Goal: Task Accomplishment & Management: Use online tool/utility

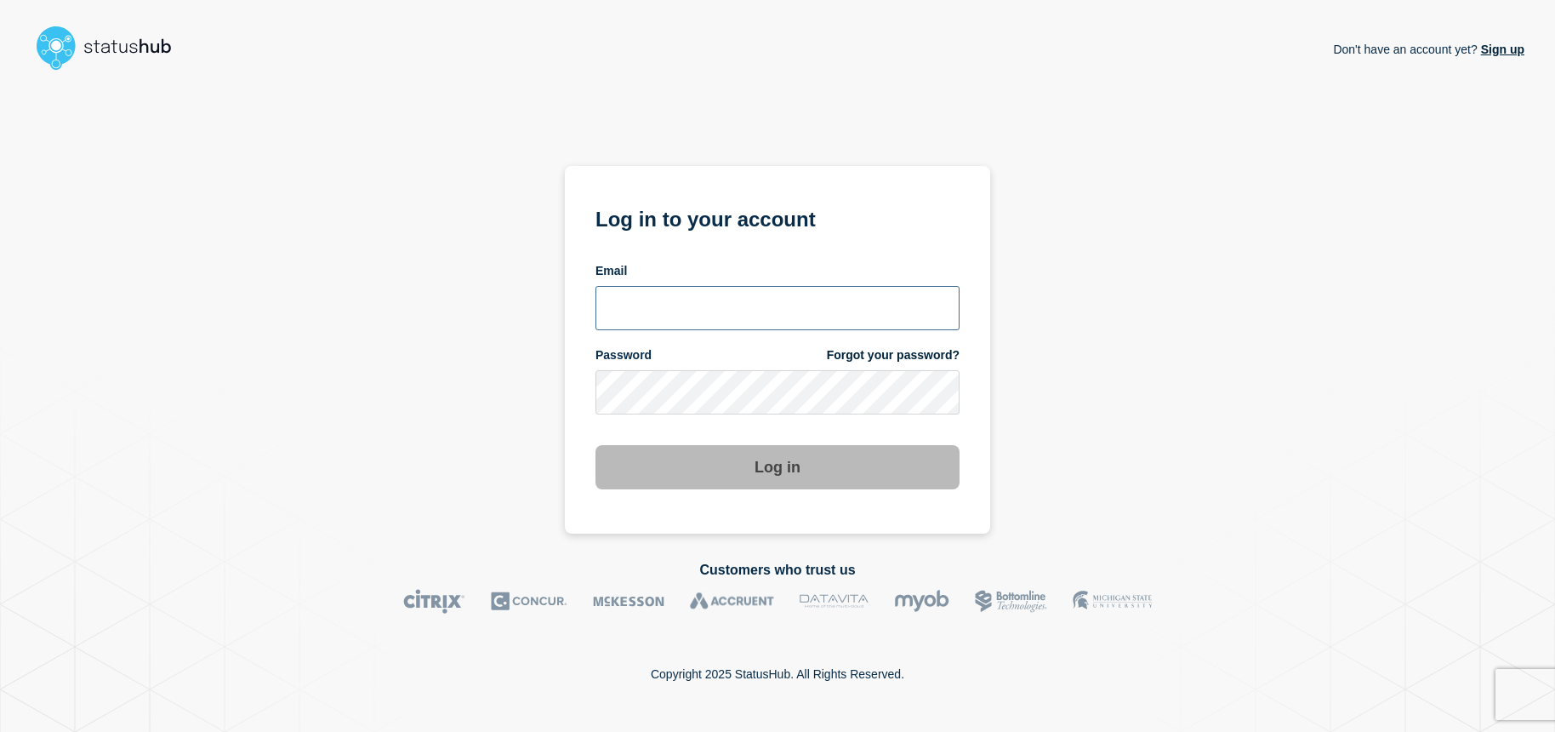
type input "[EMAIL_ADDRESS][DOMAIN_NAME]"
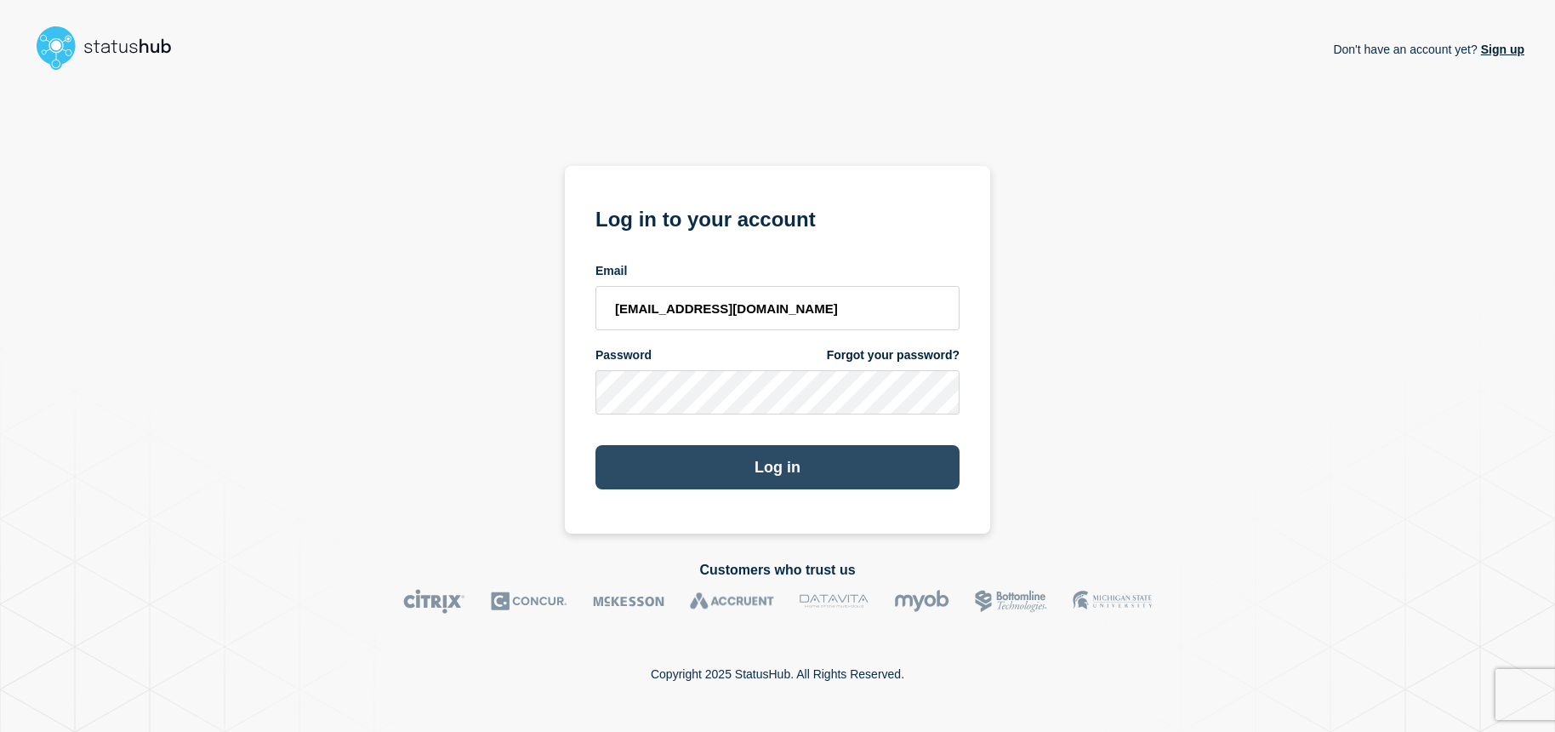
click at [782, 464] on button "Log in" at bounding box center [777, 467] width 364 height 44
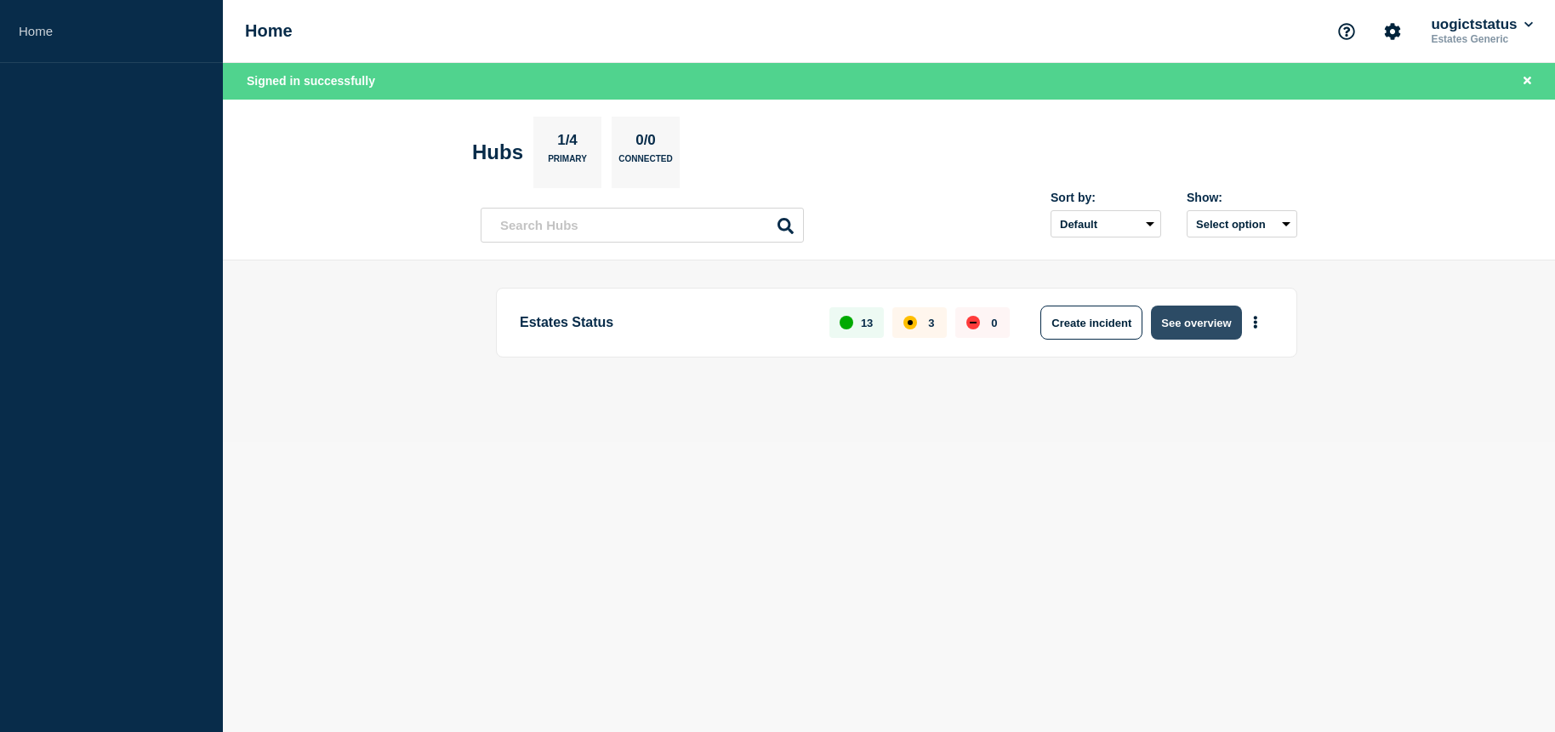
click at [1189, 317] on button "See overview" at bounding box center [1196, 322] width 90 height 34
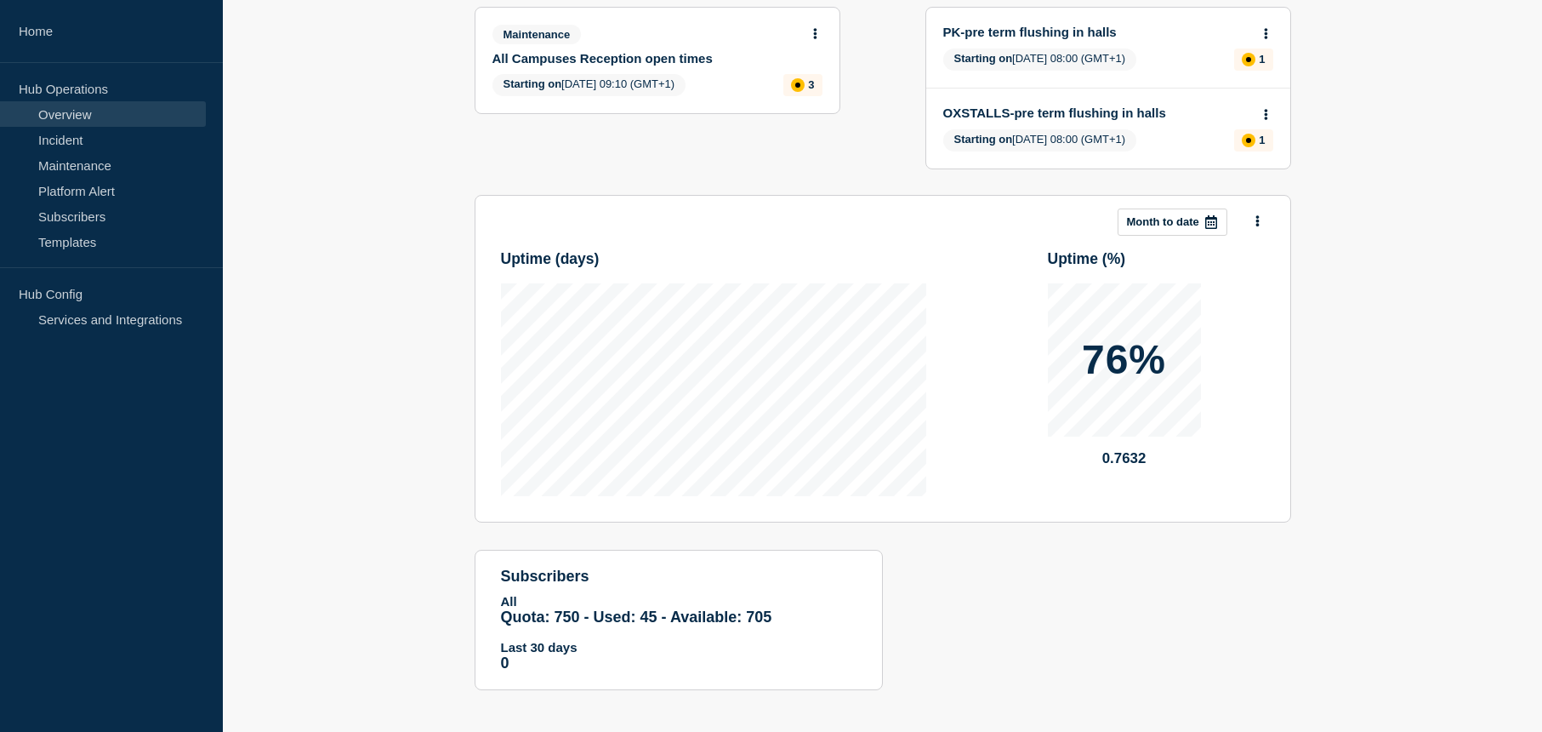
scroll to position [248, 0]
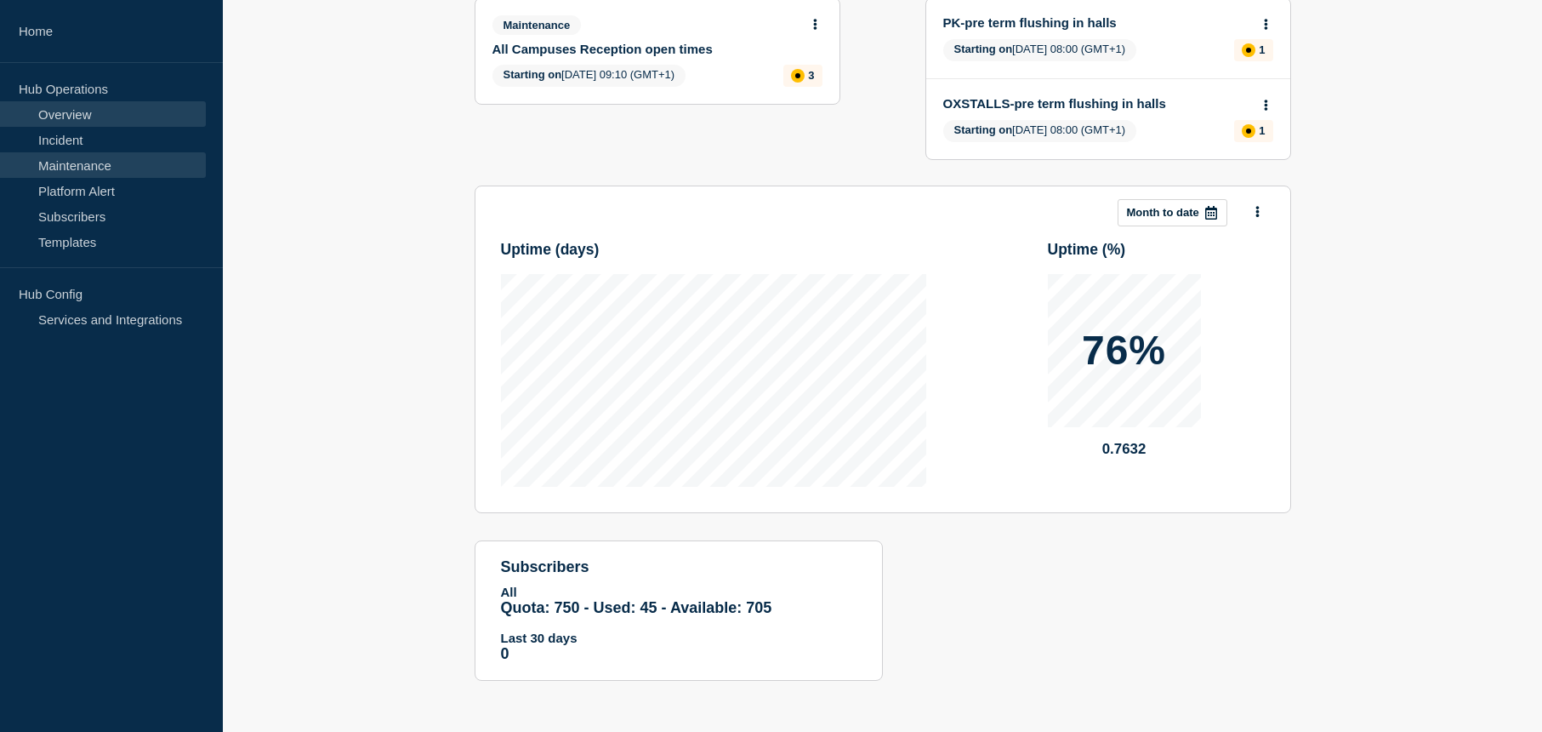
click at [100, 163] on link "Maintenance" at bounding box center [103, 165] width 206 height 26
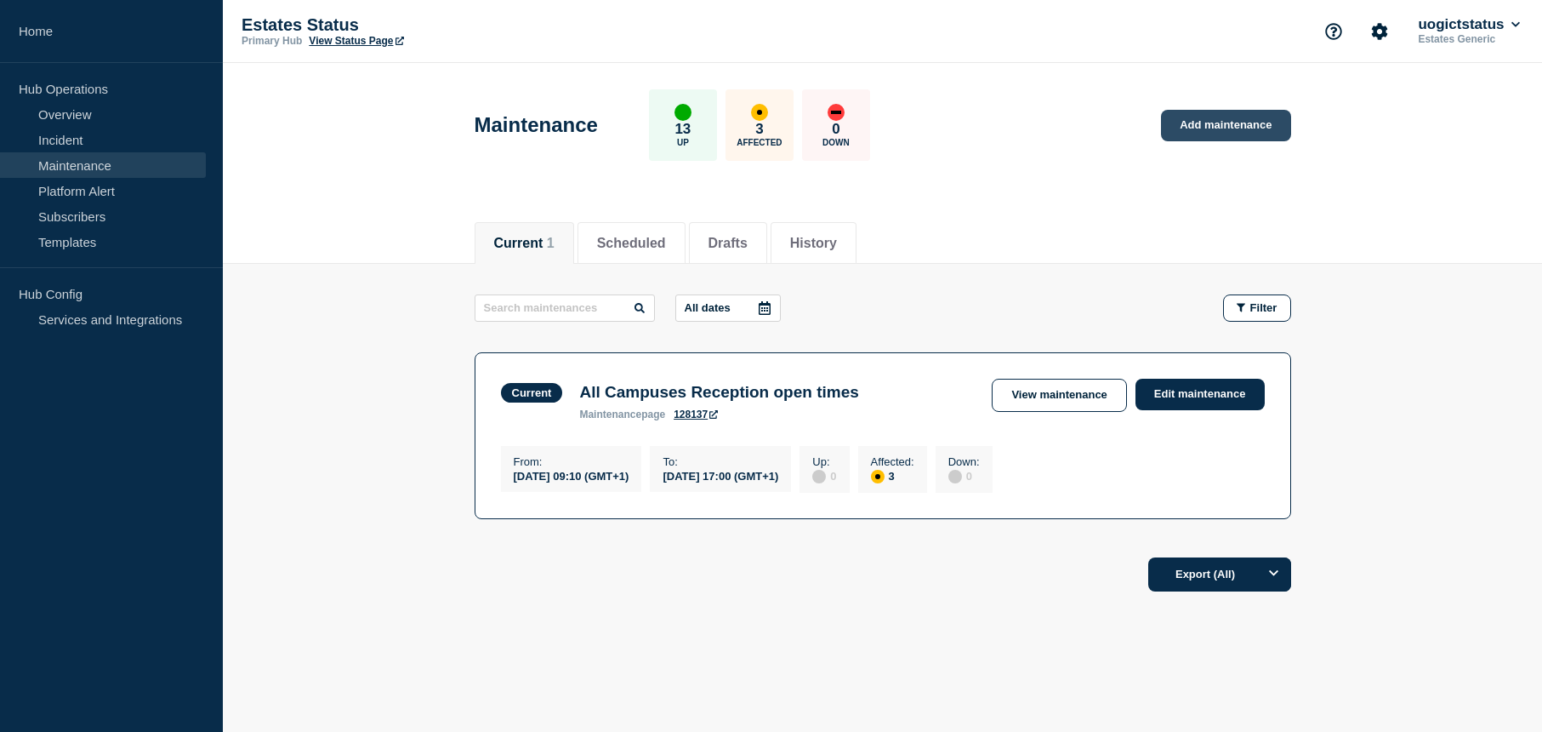
click at [1231, 125] on link "Add maintenance" at bounding box center [1225, 125] width 129 height 31
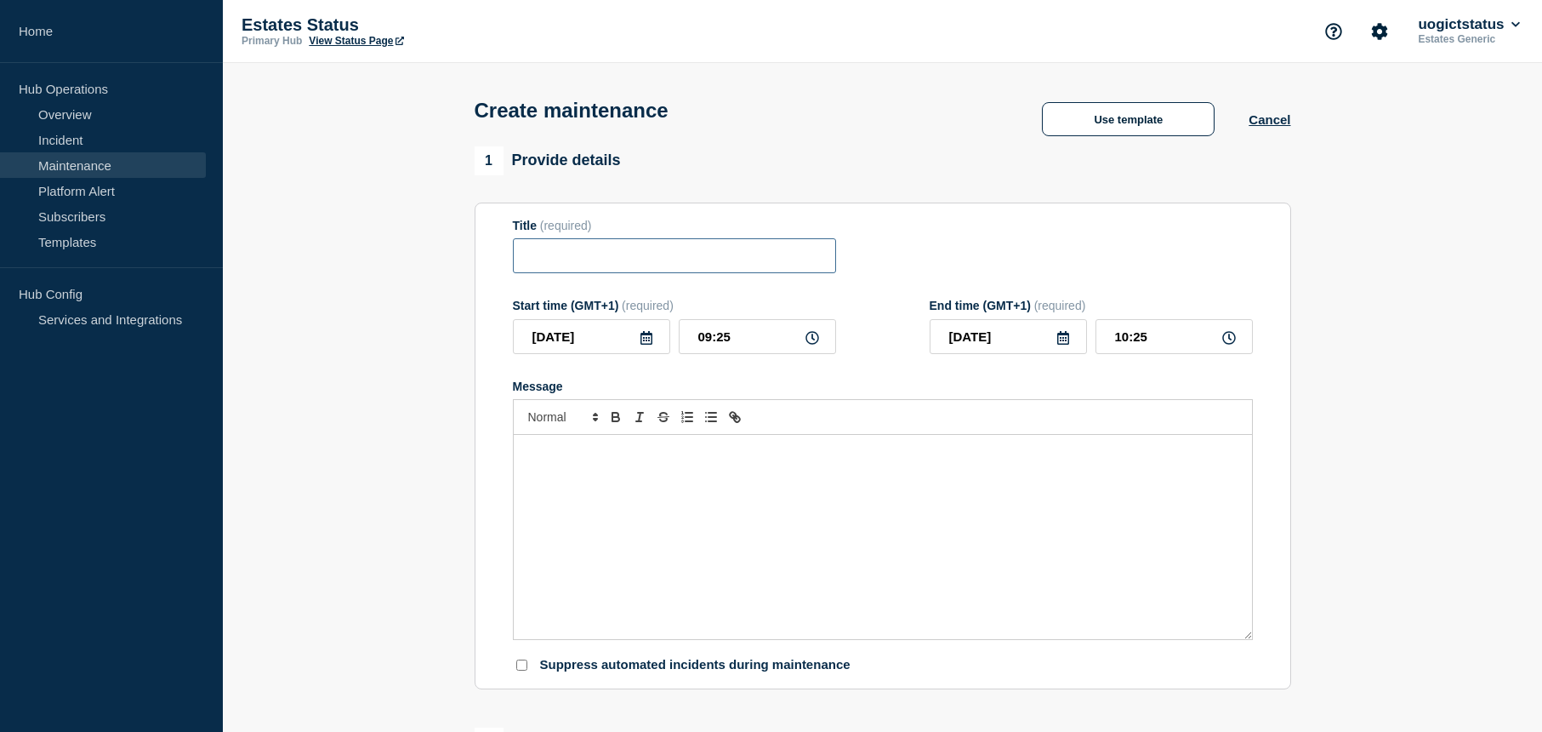
click at [550, 263] on input "Title" at bounding box center [674, 255] width 323 height 35
type input "OX Business School and Growth Hub, Water services interruption"
click at [648, 340] on icon at bounding box center [647, 338] width 14 height 14
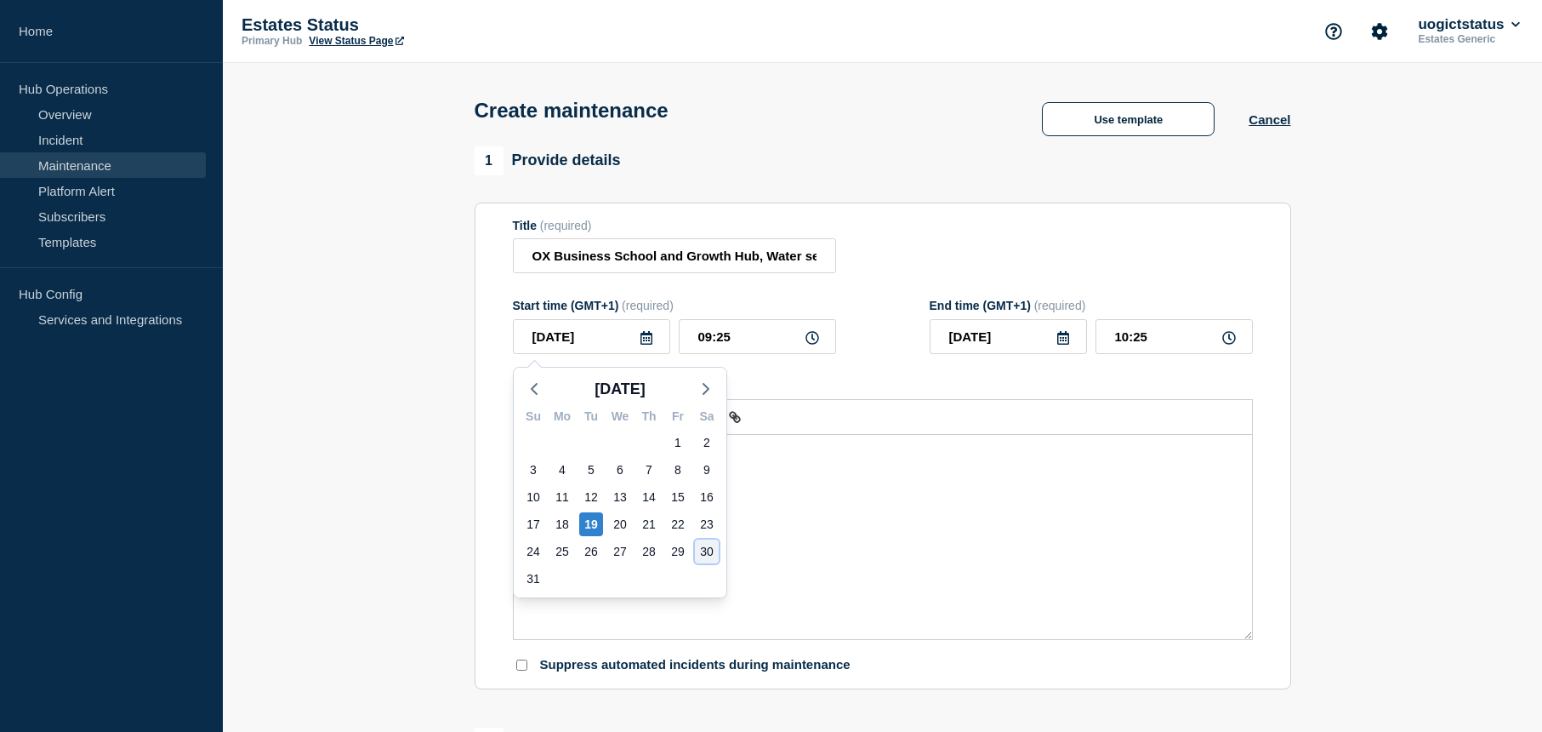
click at [708, 553] on div "30" at bounding box center [707, 551] width 24 height 24
type input "2025-08-30"
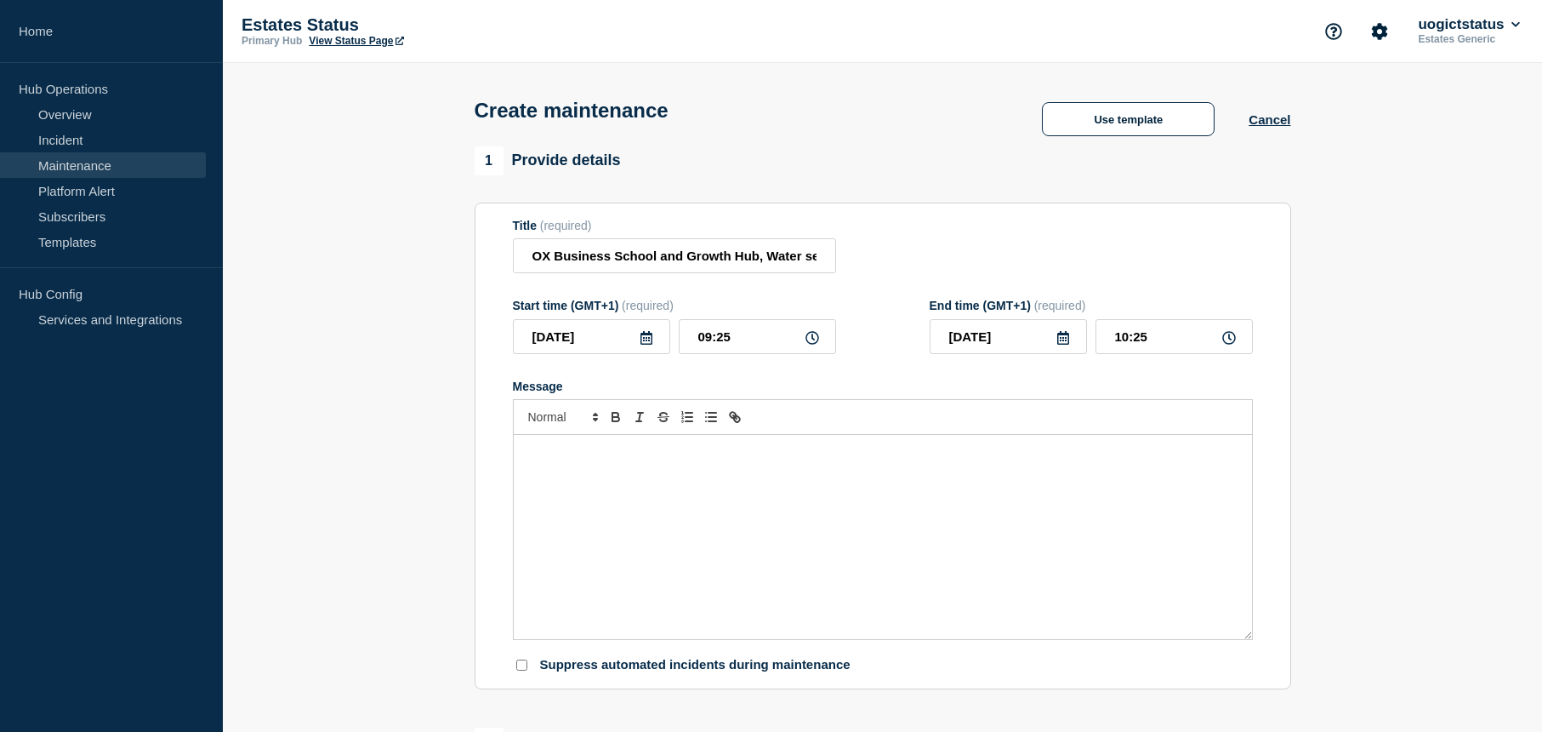
click at [646, 345] on icon at bounding box center [647, 338] width 14 height 14
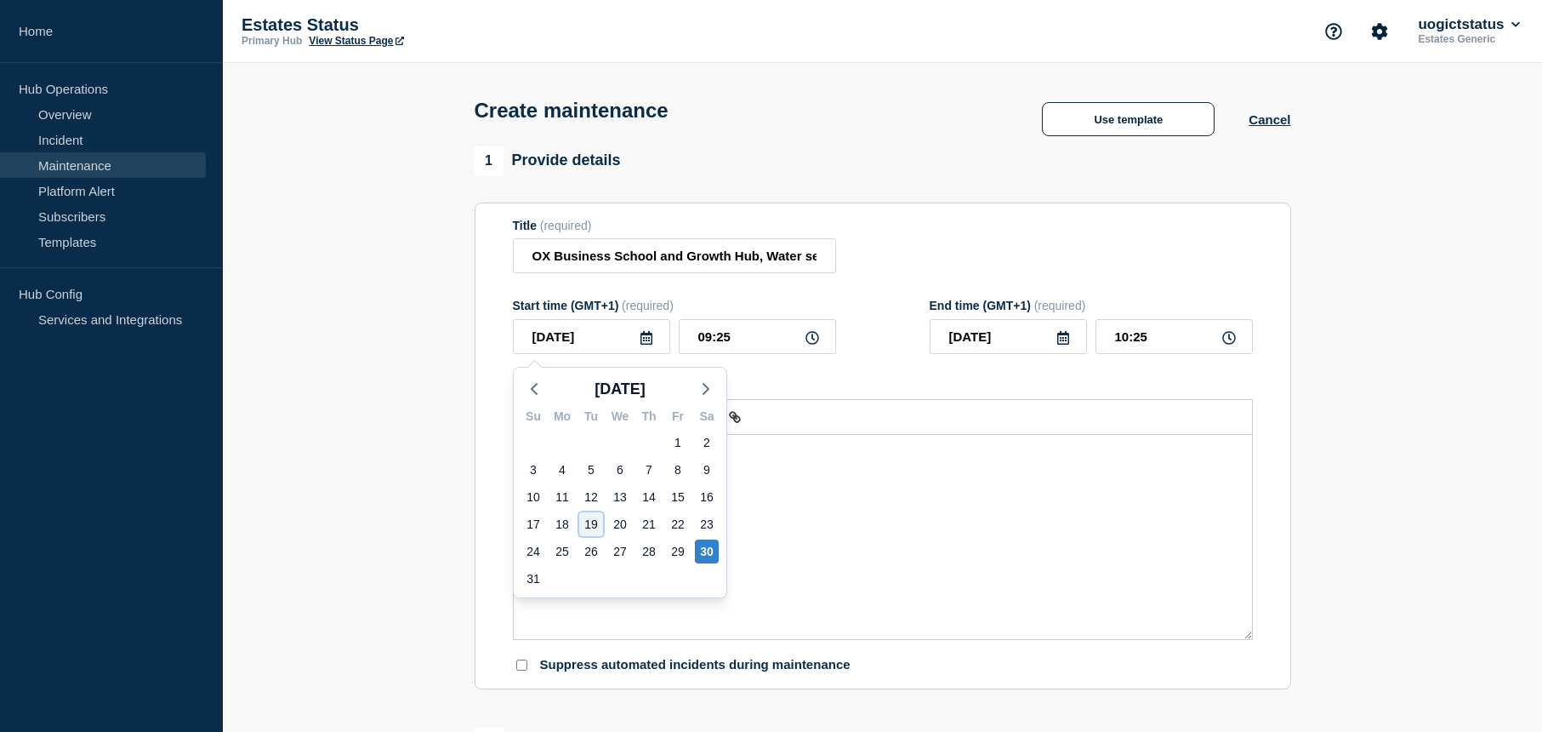
click at [590, 523] on div "19" at bounding box center [591, 524] width 24 height 24
type input "2025-08-19"
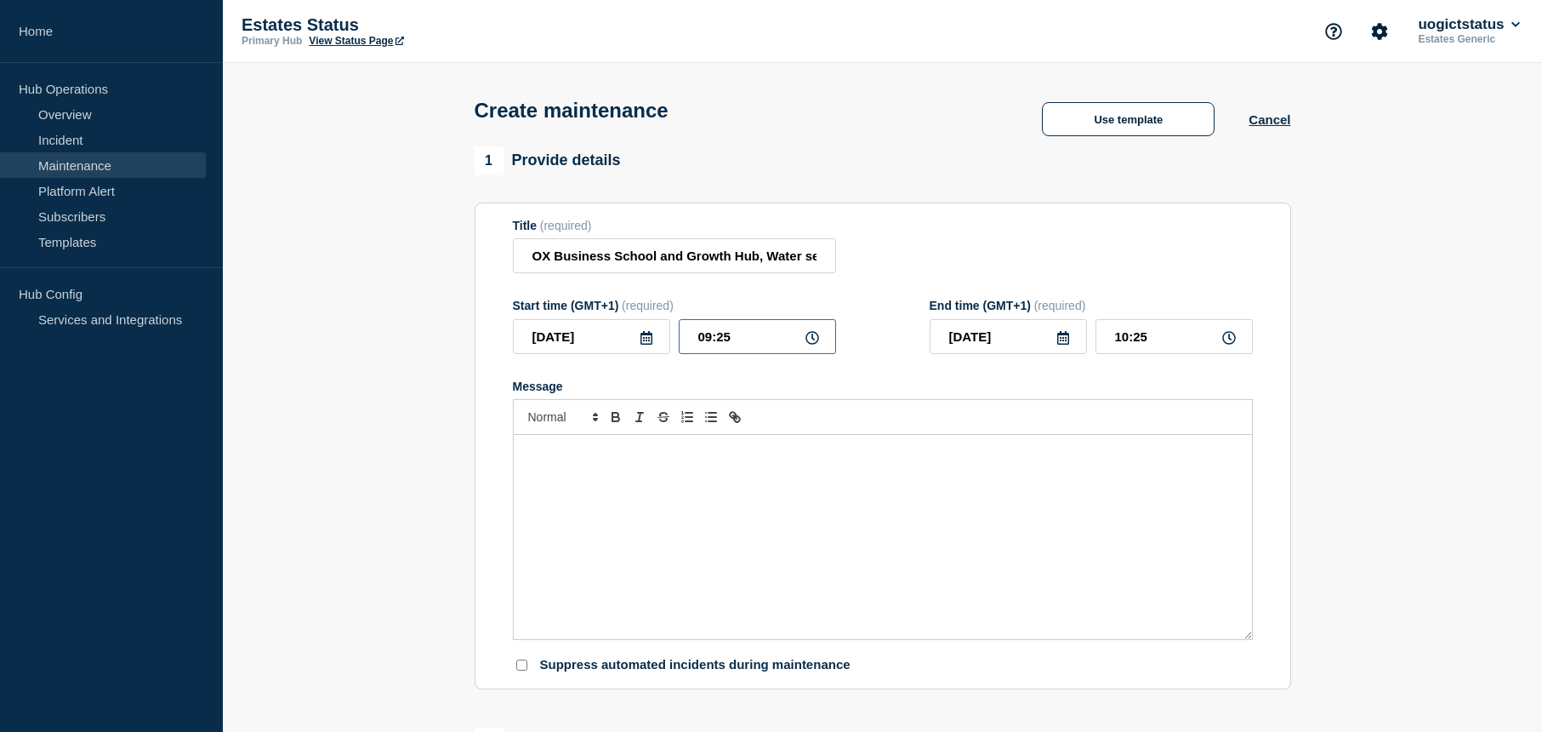
drag, startPoint x: 741, startPoint y: 340, endPoint x: 719, endPoint y: 493, distance: 153.9
click at [689, 343] on input "09:25" at bounding box center [757, 336] width 157 height 35
type input "09:30"
type input "10:30"
click at [1065, 336] on icon at bounding box center [1063, 338] width 12 height 14
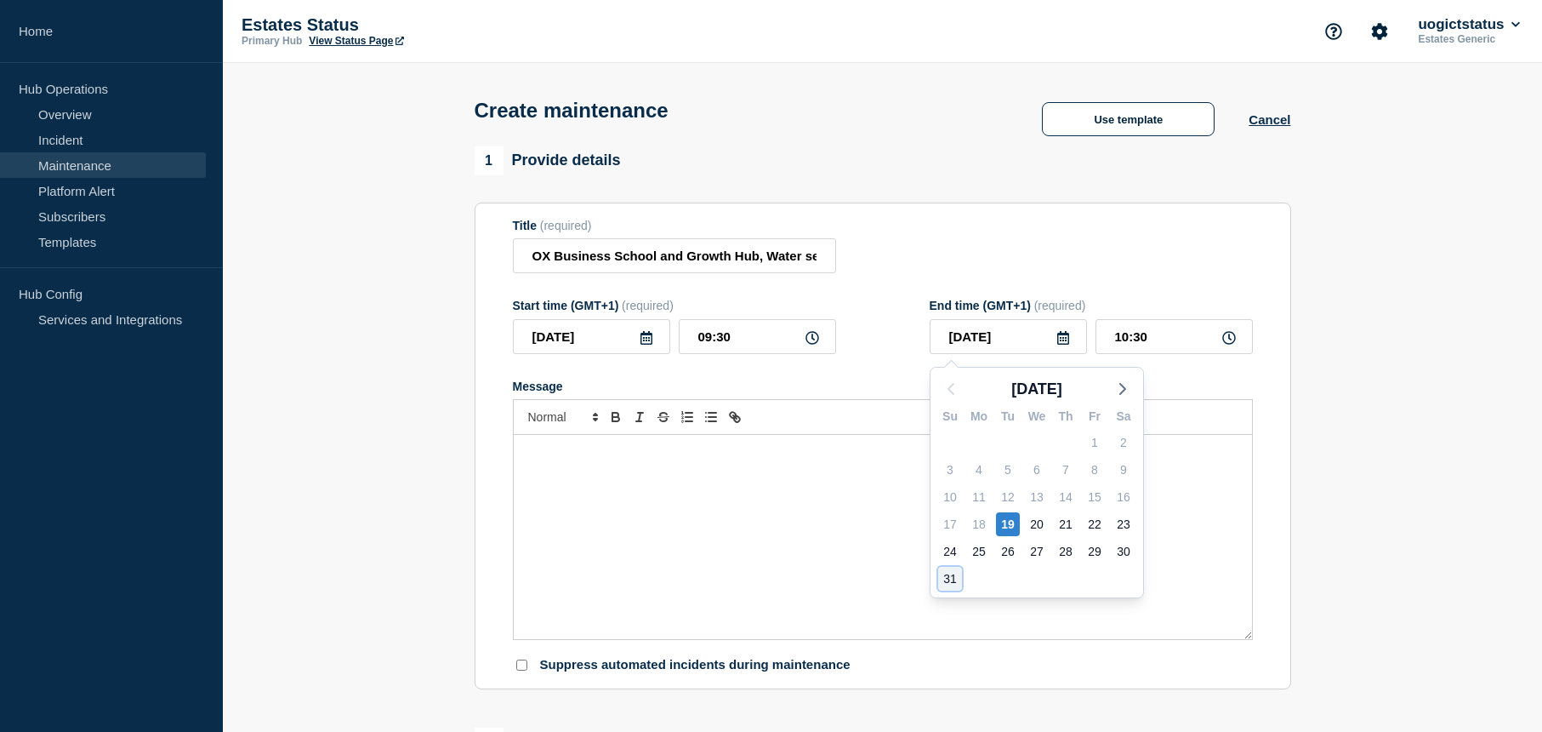
click at [952, 578] on div "31" at bounding box center [950, 579] width 24 height 24
type input "2025-08-31"
click at [1171, 339] on input "10:30" at bounding box center [1174, 336] width 157 height 35
drag, startPoint x: 1171, startPoint y: 339, endPoint x: 1117, endPoint y: 345, distance: 54.8
click at [1117, 345] on input "10:30" at bounding box center [1174, 336] width 157 height 35
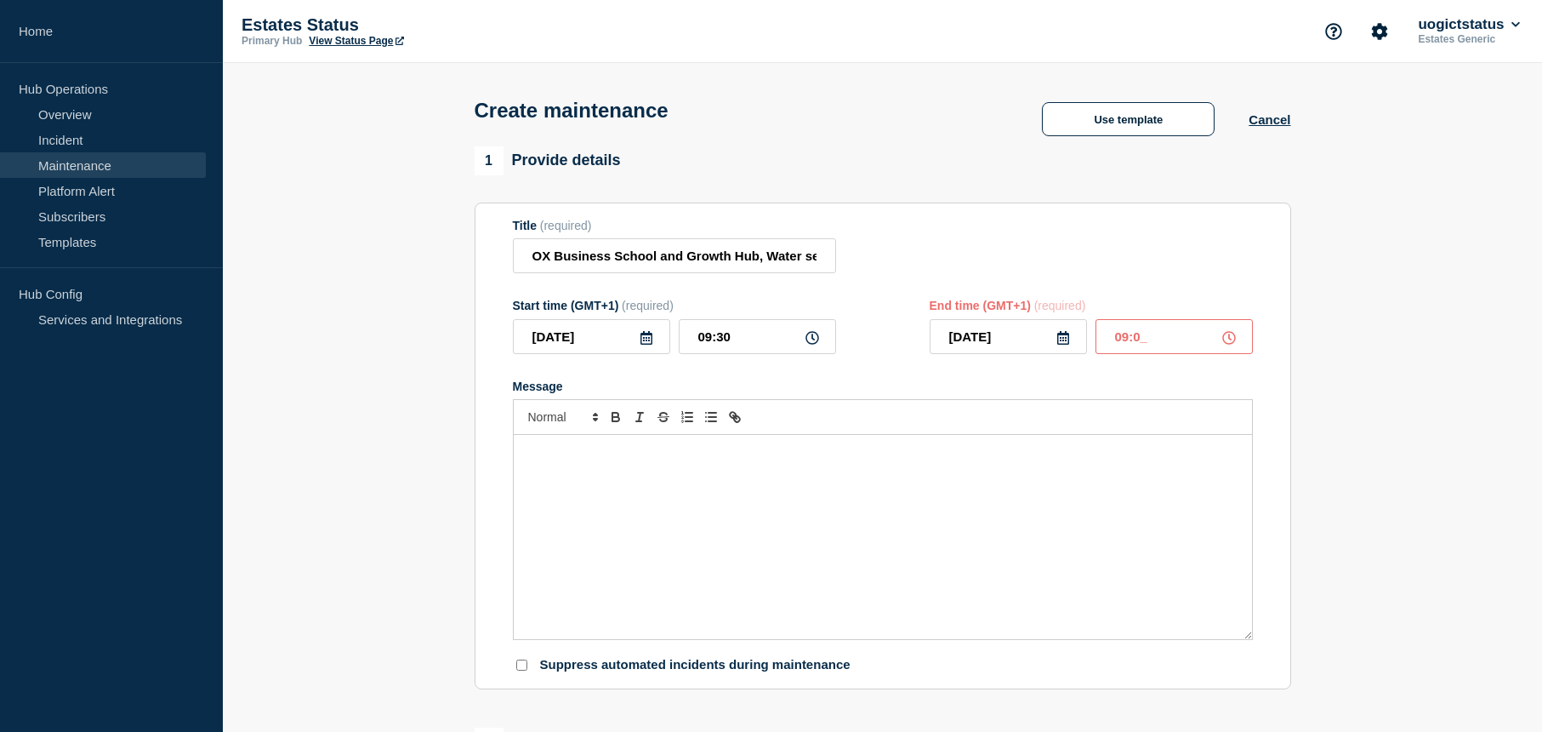
type input "09:00"
click at [876, 504] on div "Message" at bounding box center [883, 537] width 738 height 204
click at [637, 480] on div "Message" at bounding box center [883, 537] width 738 height 204
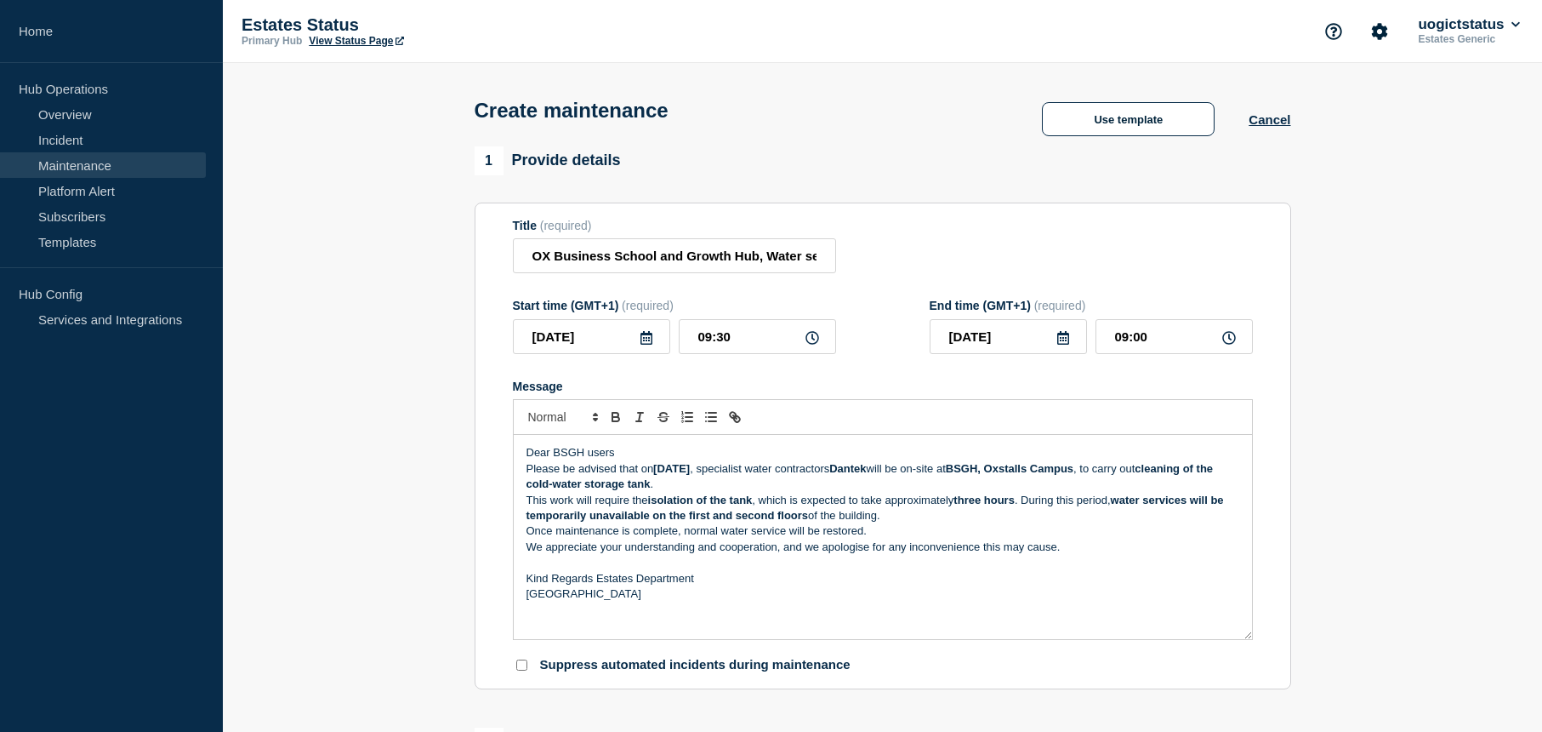
click at [624, 455] on p "Dear BSGH users" at bounding box center [883, 452] width 713 height 15
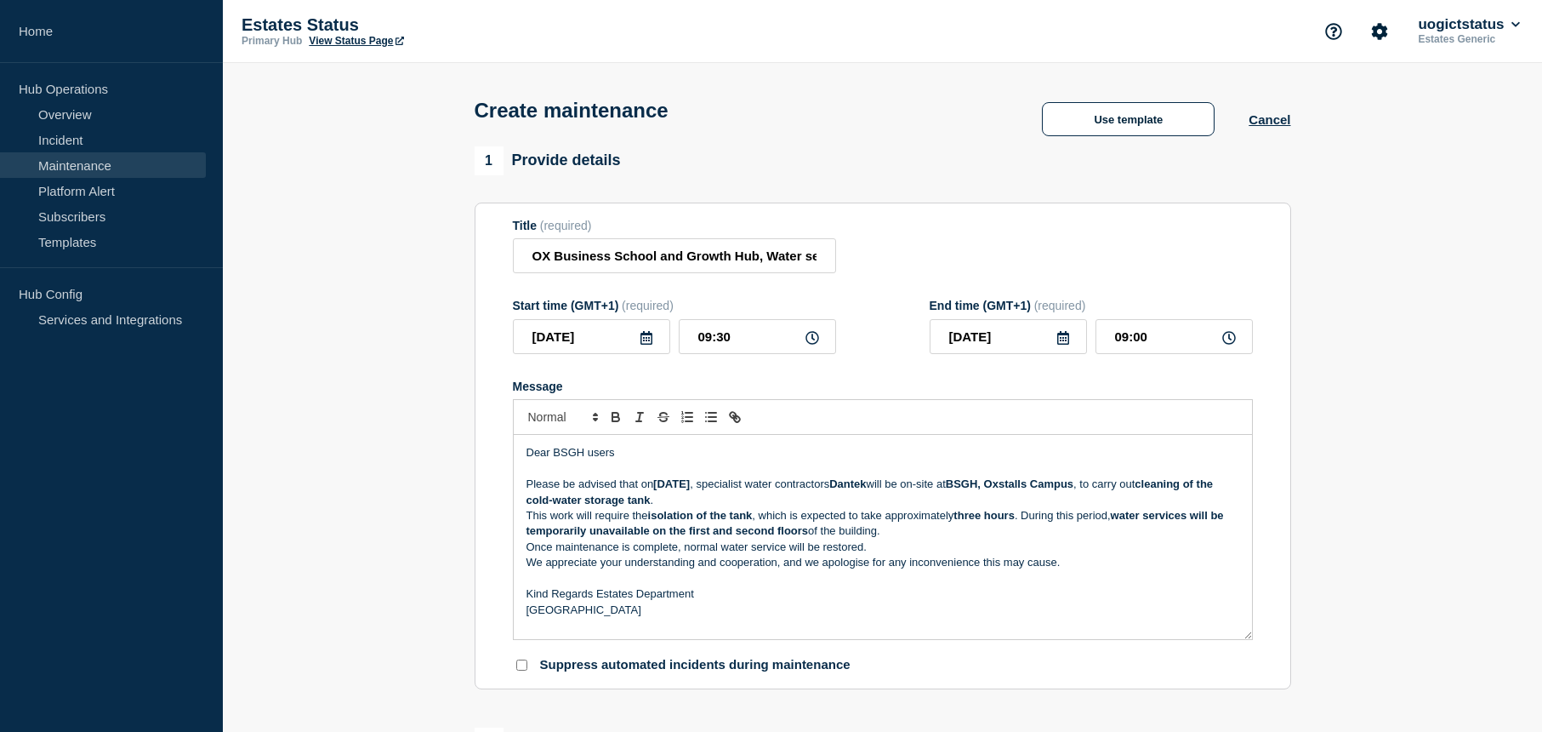
click at [764, 498] on p "Please be advised that on Saturday, 30th August 2025 , specialist water contrac…" at bounding box center [883, 491] width 713 height 31
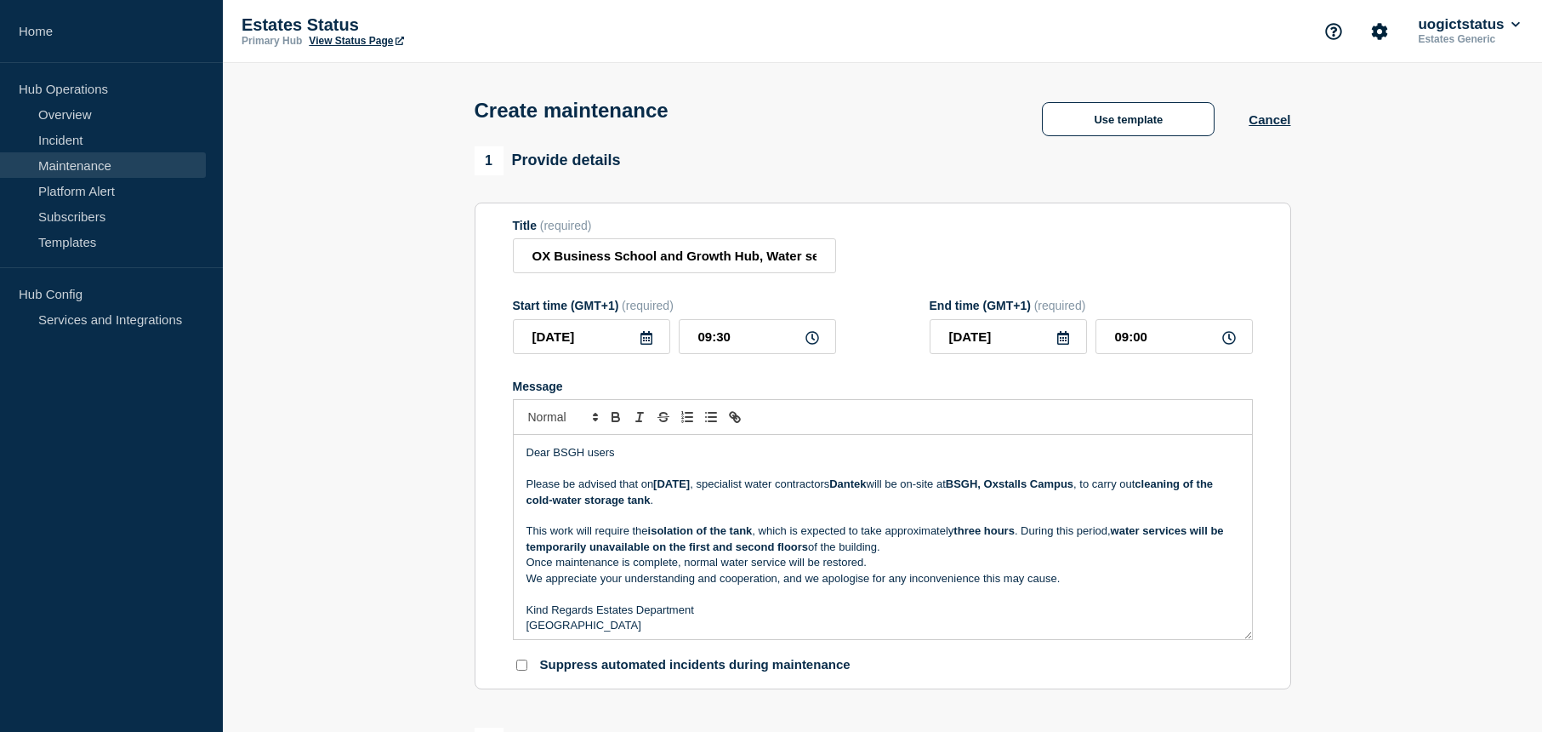
click at [947, 548] on p "This work will require the isolation of the tank , which is expected to take ap…" at bounding box center [883, 538] width 713 height 31
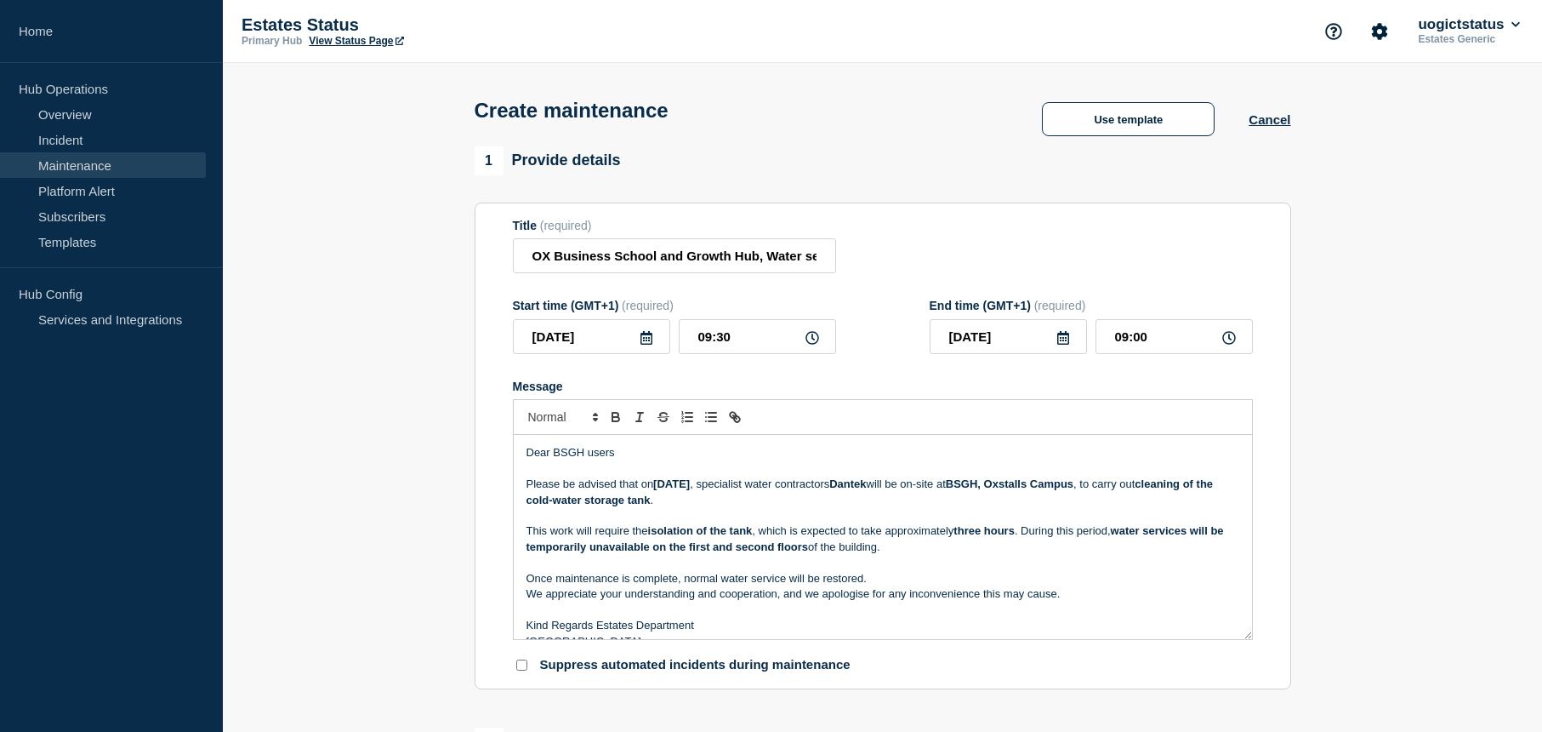
scroll to position [20, 0]
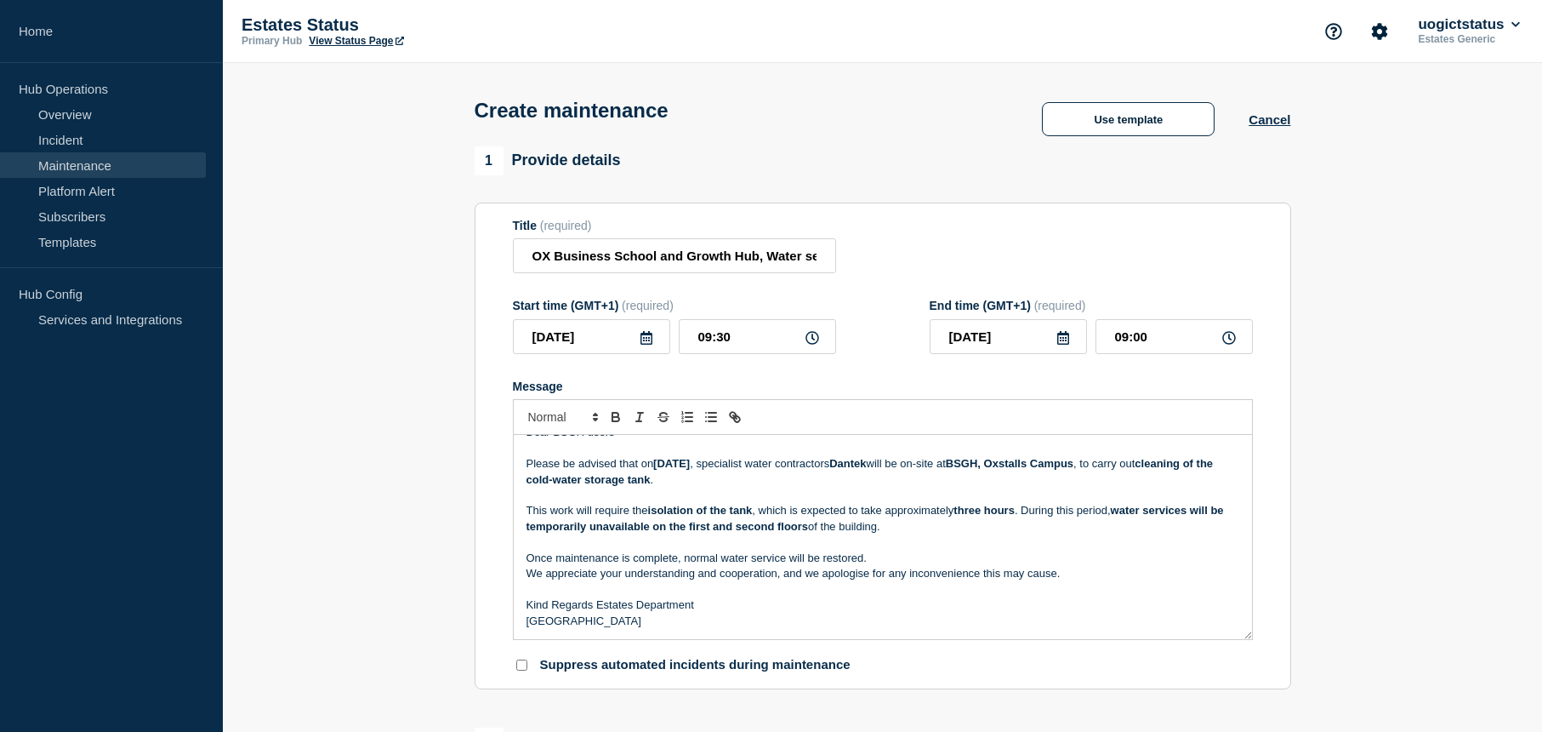
click at [597, 608] on p "Kind Regards Estates Department" at bounding box center [883, 604] width 713 height 15
click at [892, 561] on p "Once maintenance is complete, normal water service will be restored." at bounding box center [883, 554] width 713 height 15
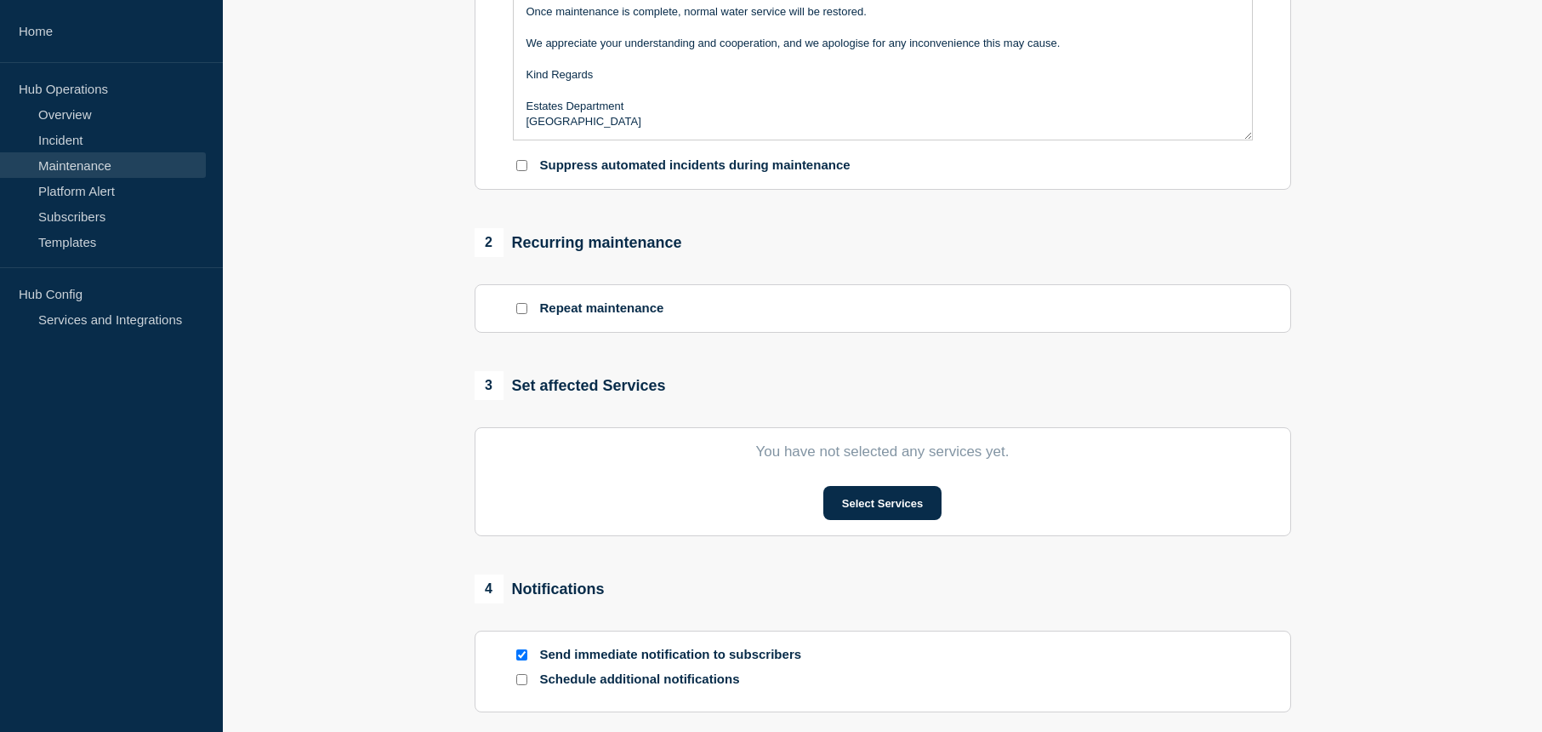
scroll to position [510, 0]
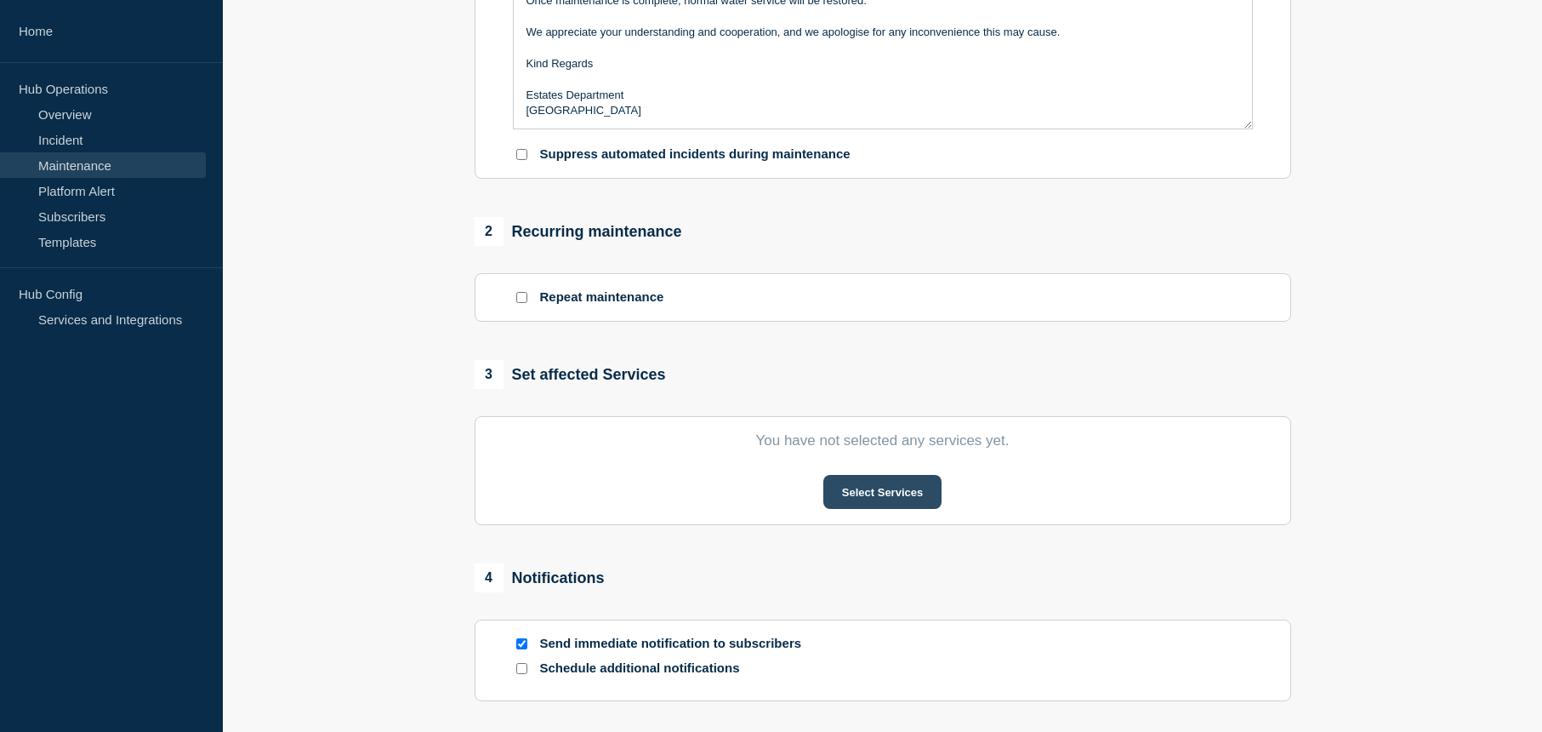
click at [861, 487] on button "Select Services" at bounding box center [882, 492] width 118 height 34
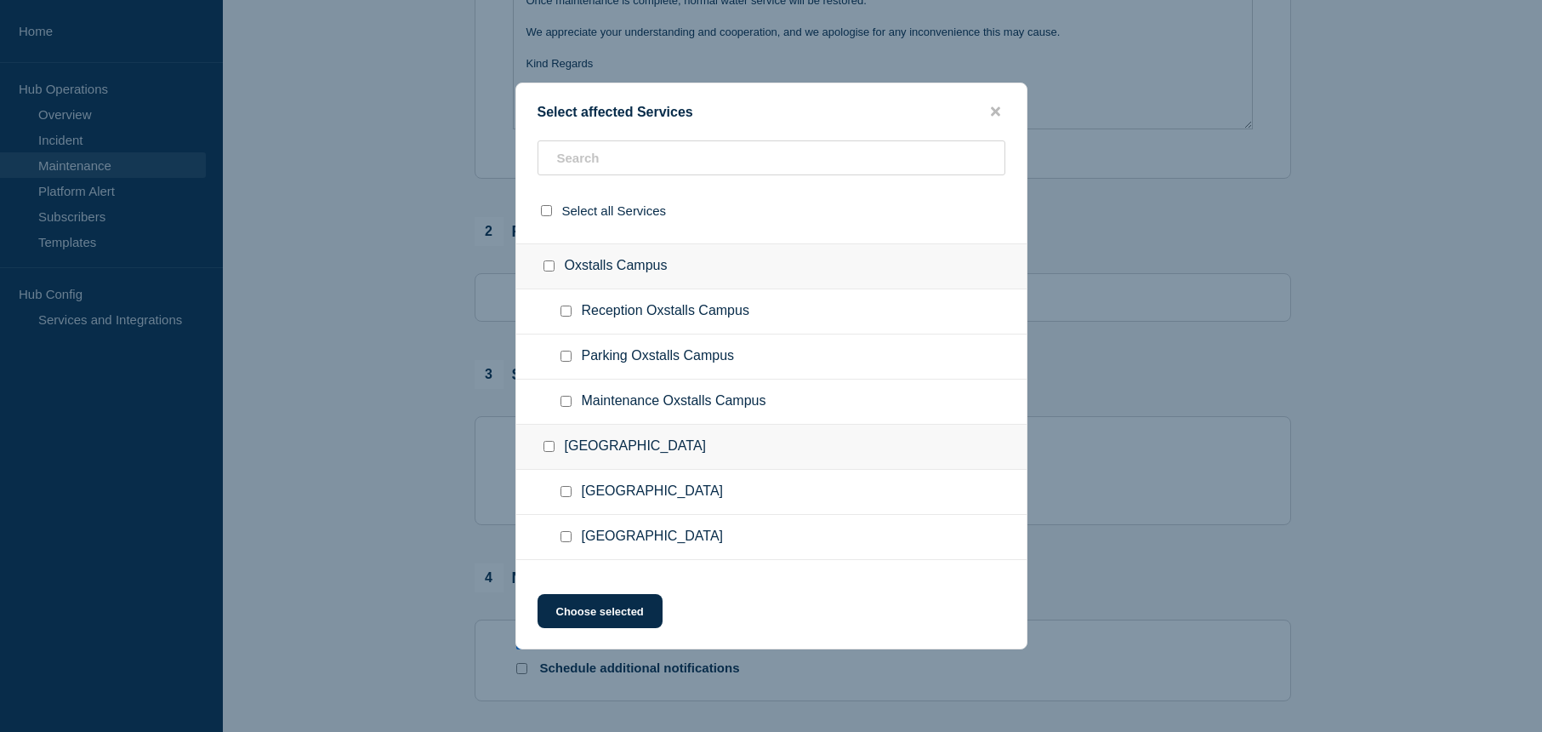
scroll to position [57, 0]
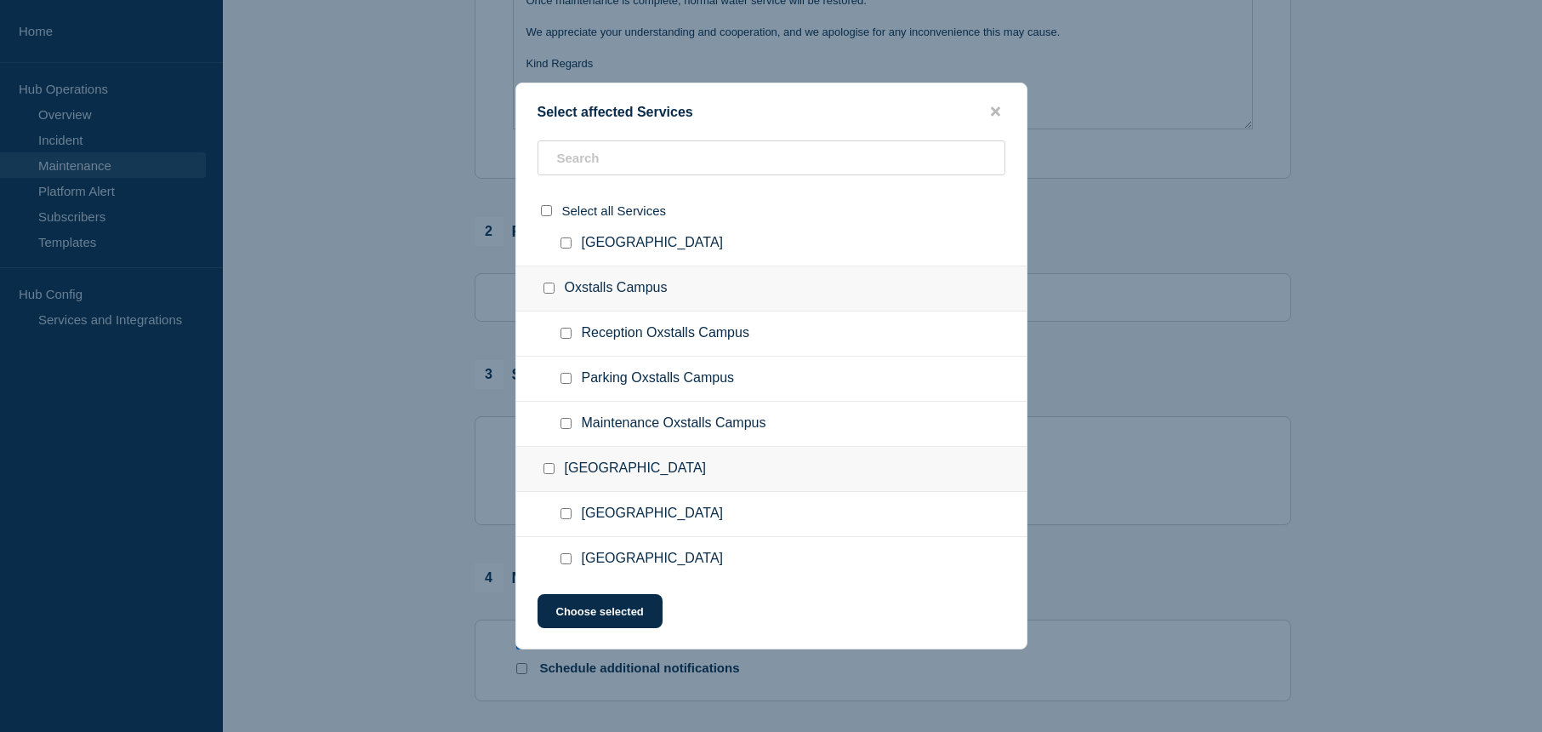
click at [547, 291] on input "Oxstalls Campus checkbox" at bounding box center [549, 287] width 11 height 11
checkbox input "true"
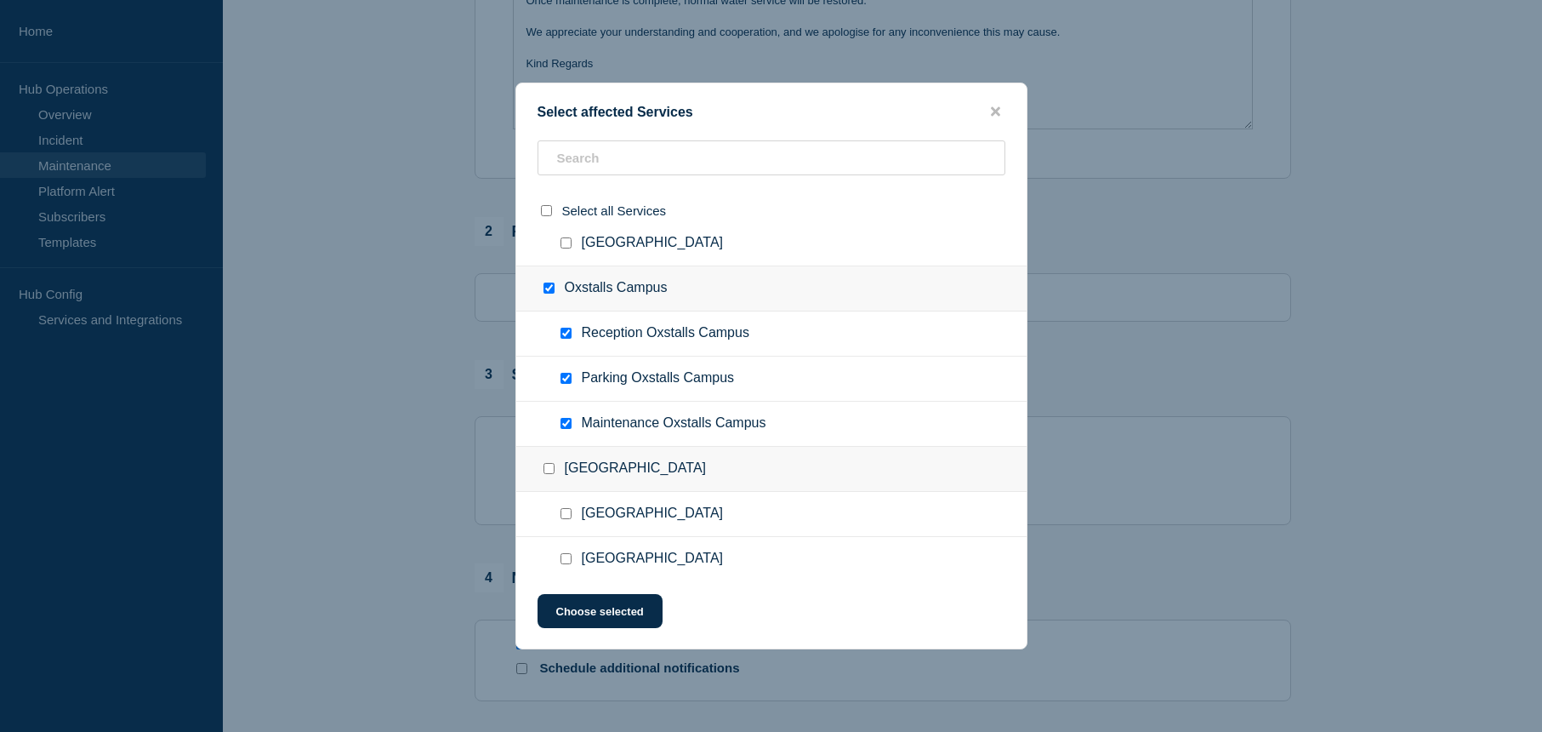
click at [565, 333] on input "Reception Oxstalls Campus checkbox" at bounding box center [566, 333] width 11 height 11
checkbox input "false"
click at [568, 382] on input "Parking Oxstalls Campus checkbox" at bounding box center [566, 378] width 11 height 11
checkbox input "false"
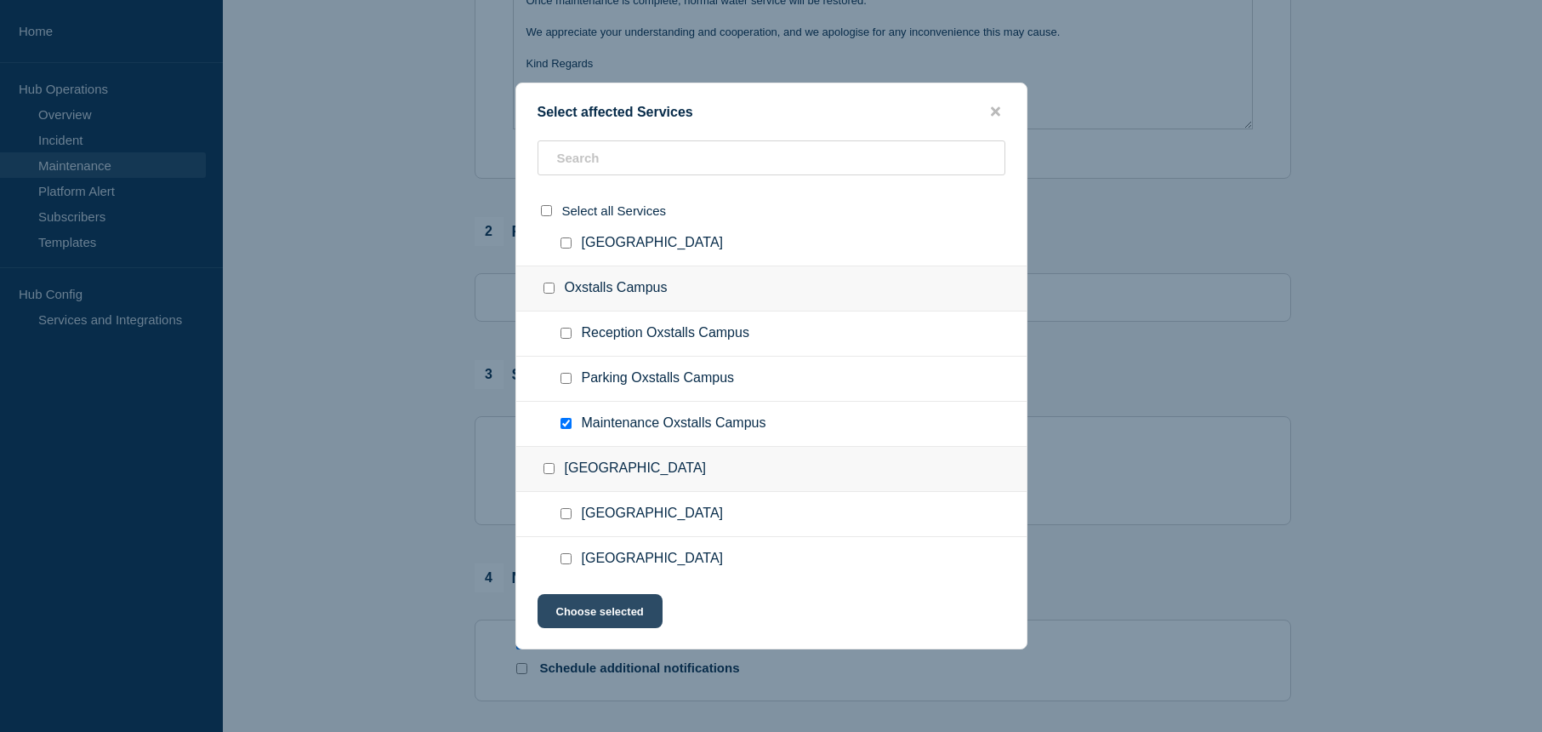
click at [609, 606] on button "Choose selected" at bounding box center [600, 611] width 125 height 34
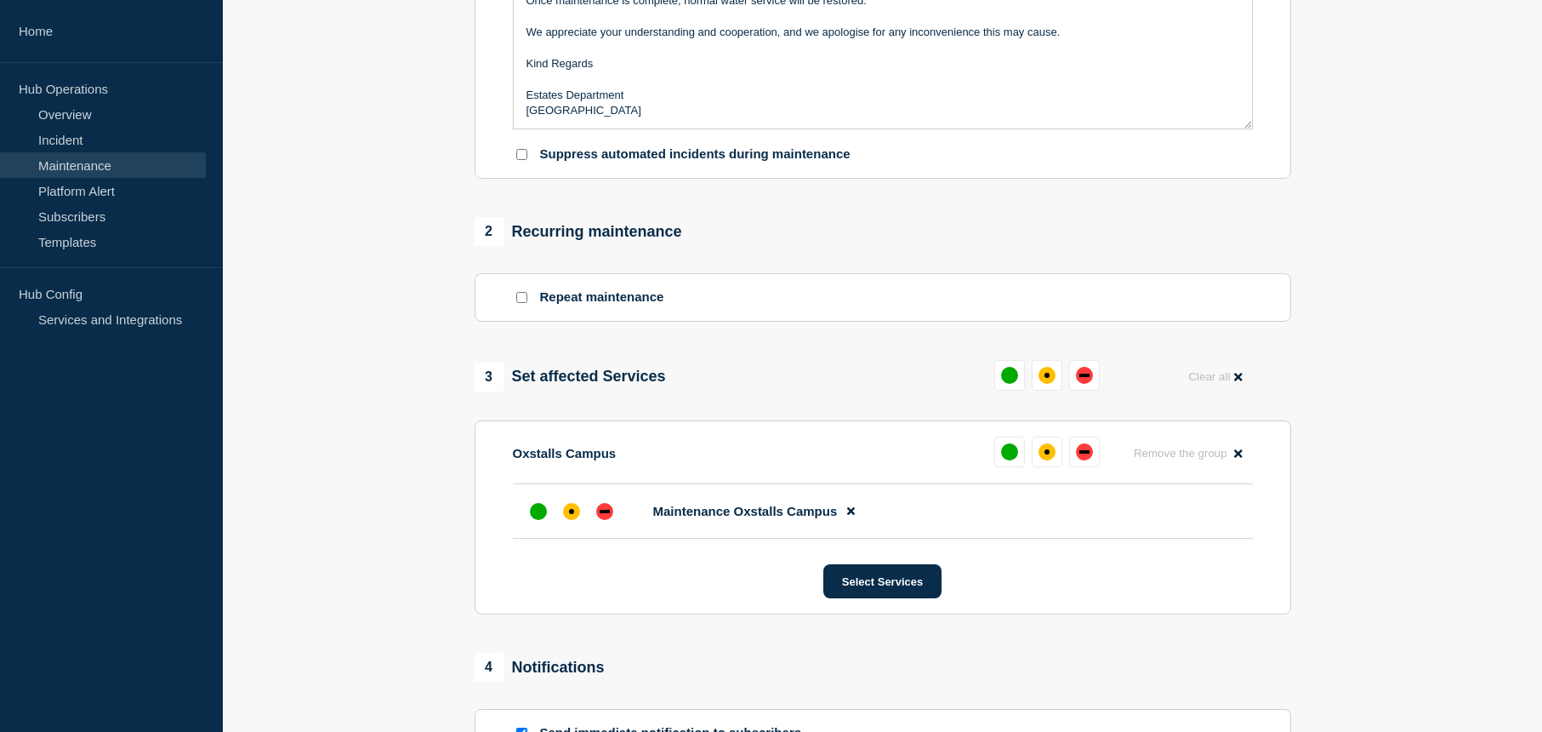
scroll to position [595, 0]
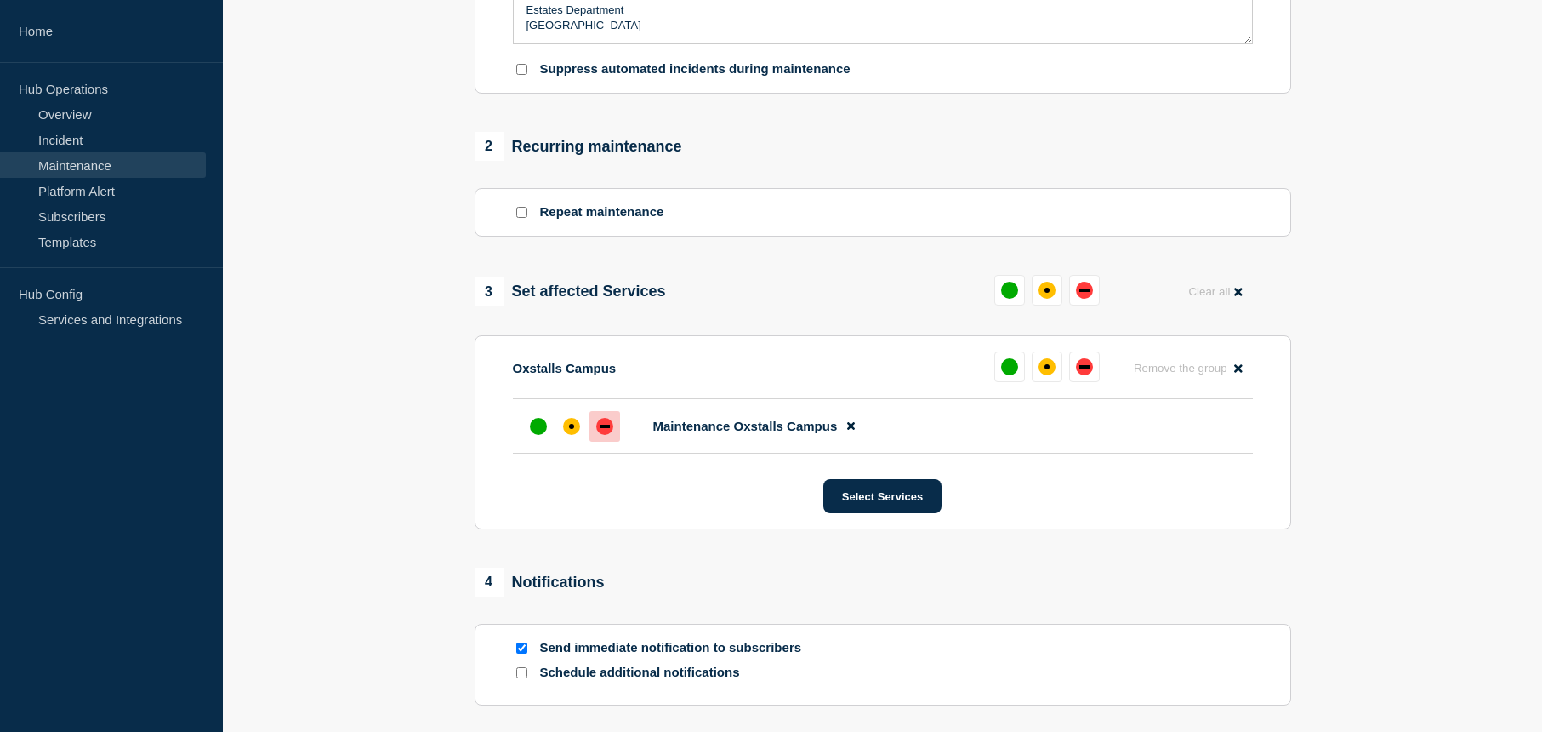
click at [609, 435] on div "down" at bounding box center [604, 426] width 17 height 17
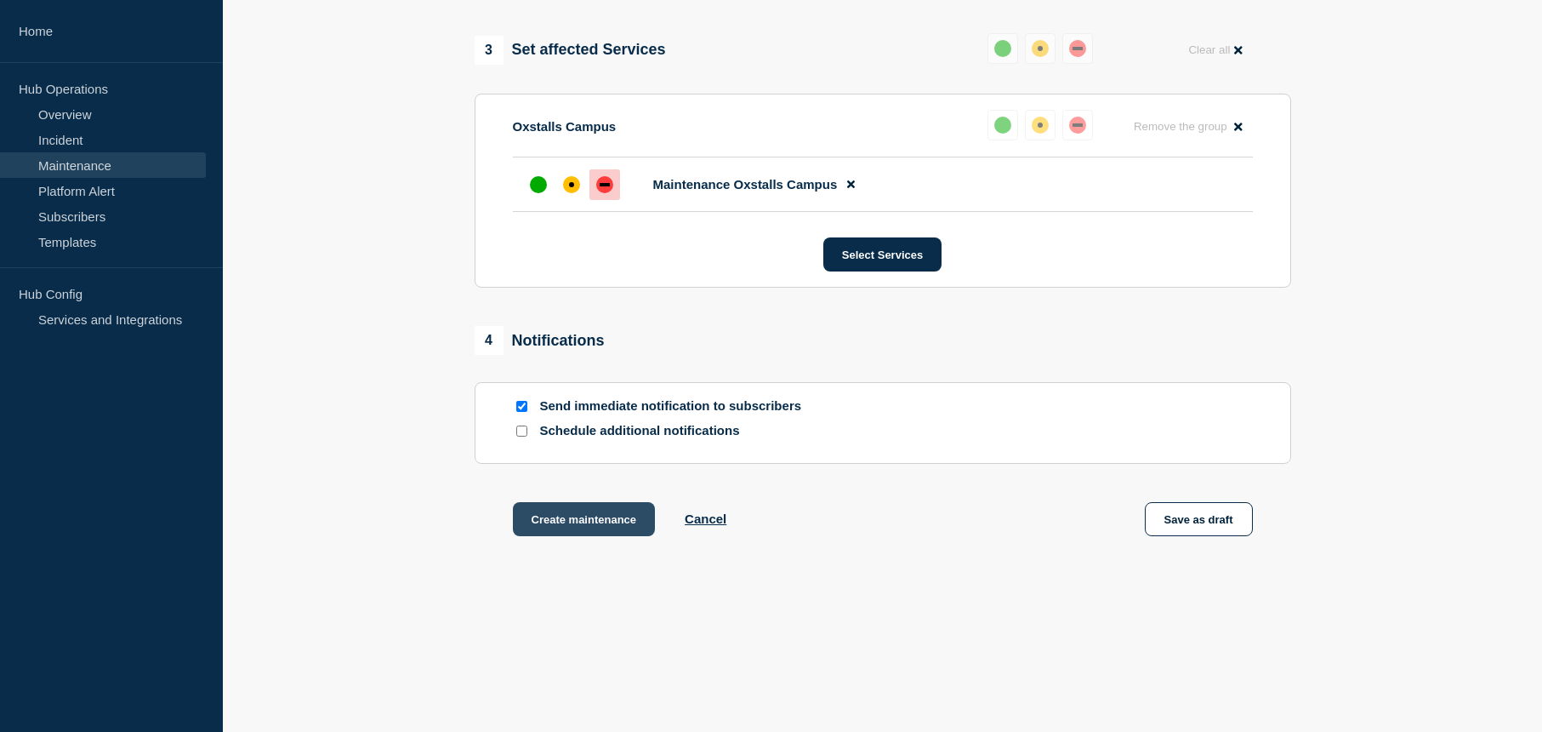
click at [572, 518] on button "Create maintenance" at bounding box center [584, 519] width 143 height 34
